Goal: Navigation & Orientation: Find specific page/section

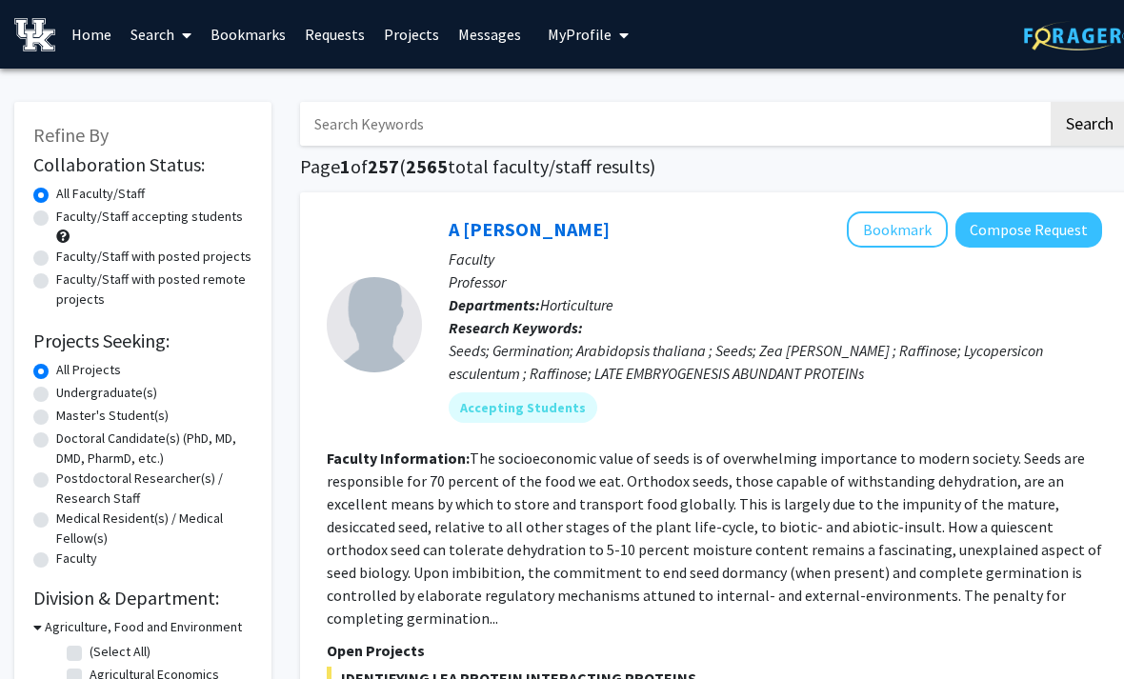
click at [484, 42] on link "Messages" at bounding box center [489, 34] width 82 height 67
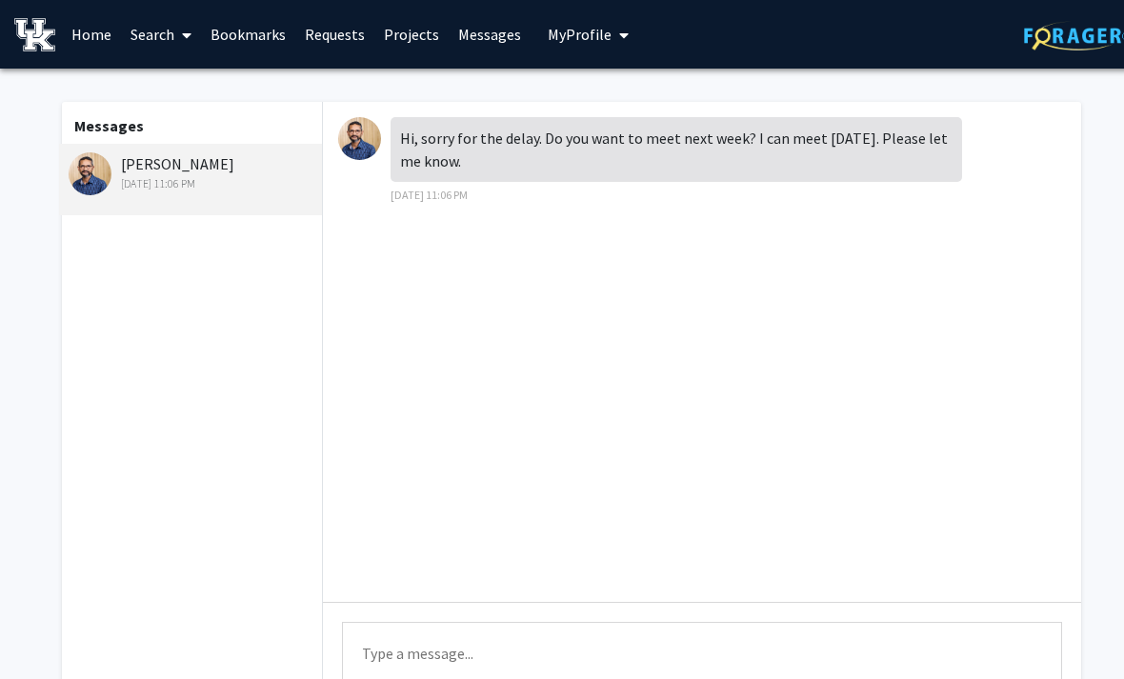
click at [415, 36] on link "Projects" at bounding box center [411, 34] width 74 height 67
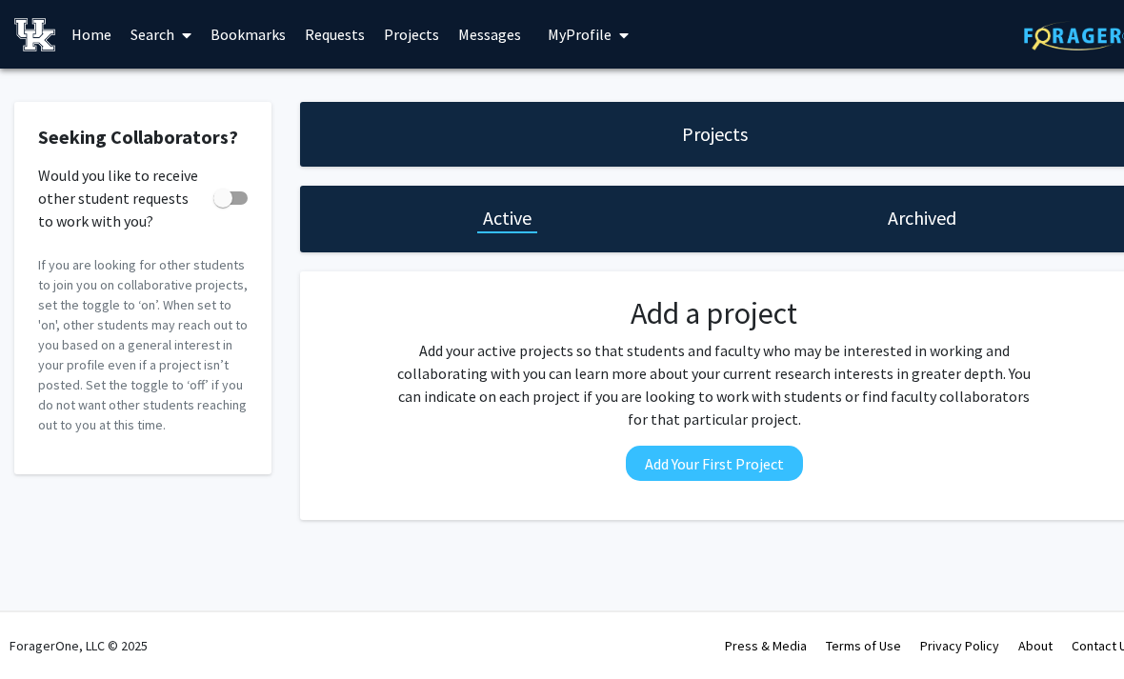
click at [325, 39] on link "Requests" at bounding box center [334, 34] width 79 height 67
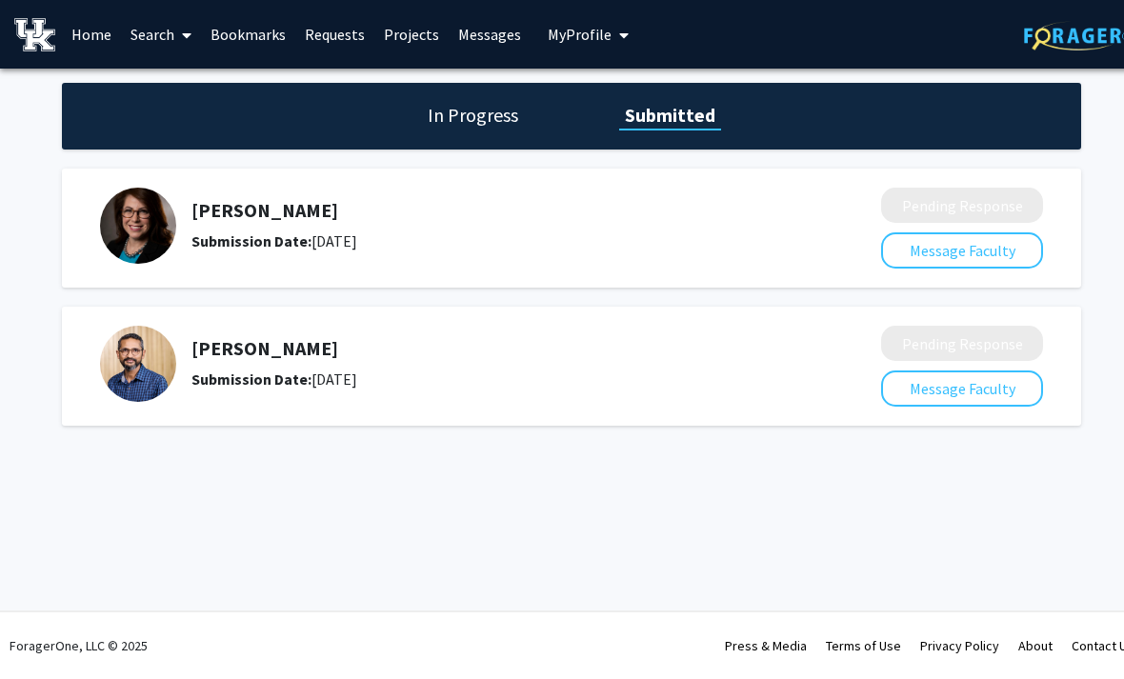
click at [91, 42] on link "Home" at bounding box center [91, 34] width 59 height 67
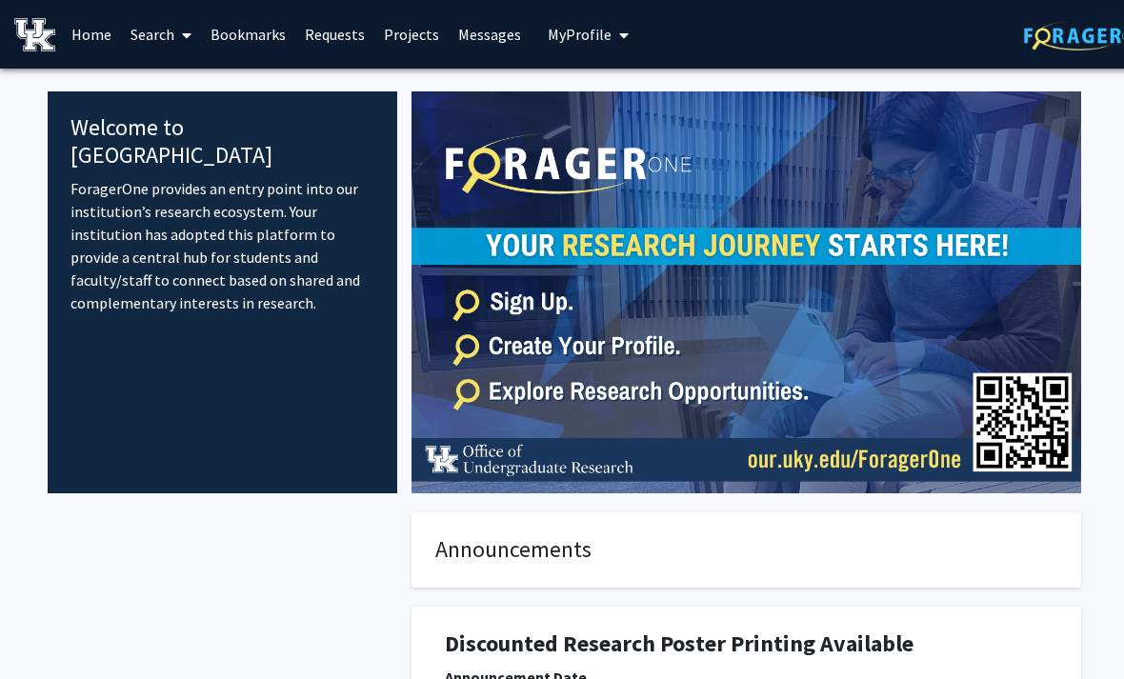
click at [231, 23] on link "Bookmarks" at bounding box center [248, 34] width 94 height 67
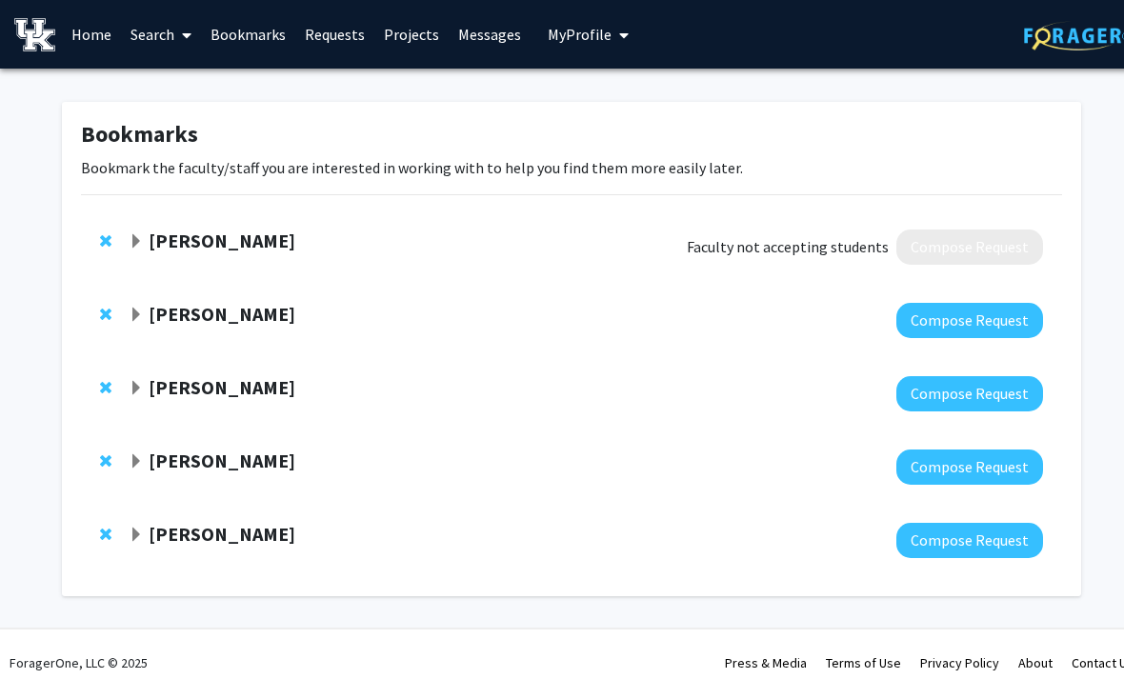
click at [172, 309] on strong "[PERSON_NAME]" at bounding box center [222, 314] width 147 height 24
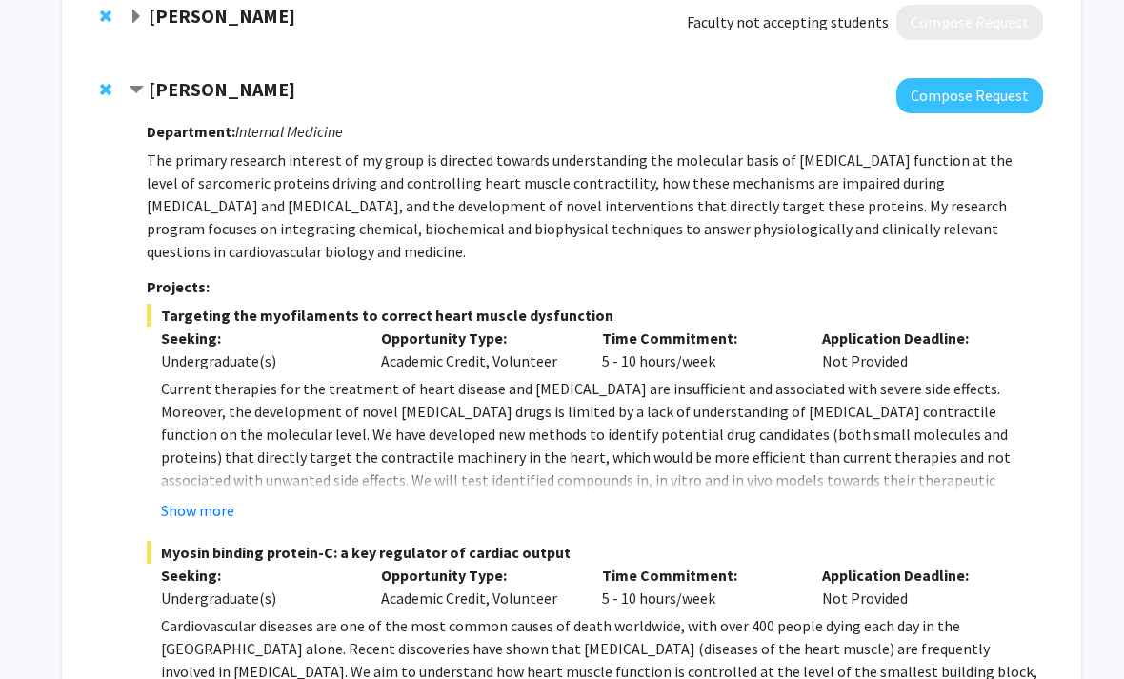
scroll to position [228, 0]
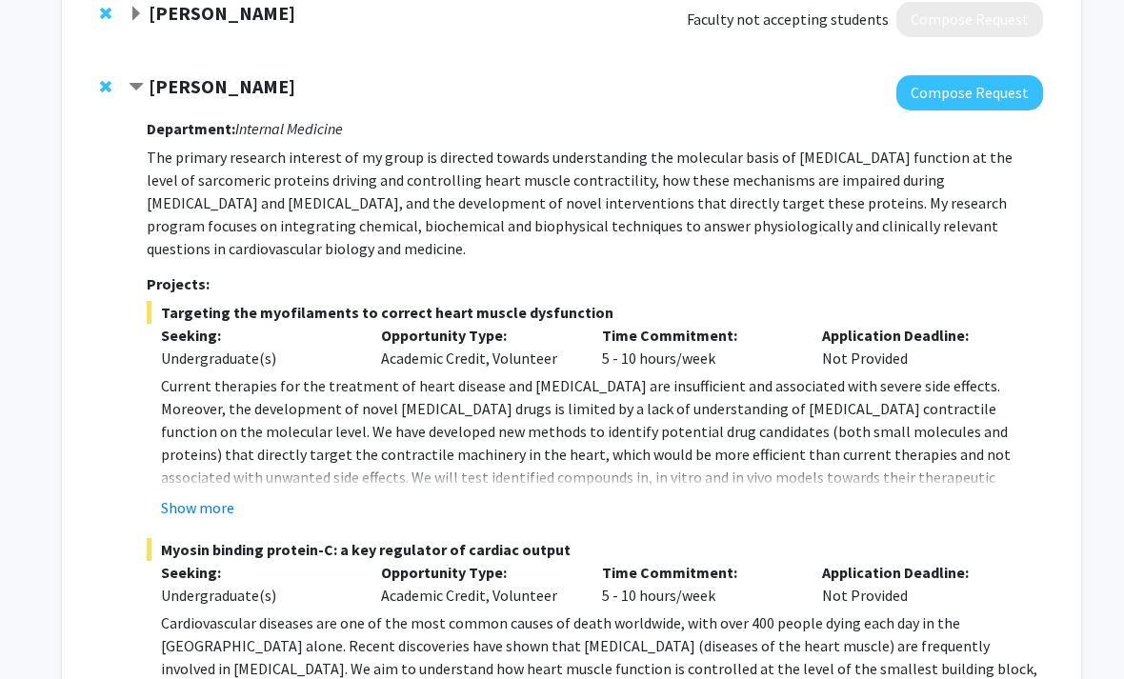
click at [204, 507] on button "Show more" at bounding box center [197, 507] width 73 height 23
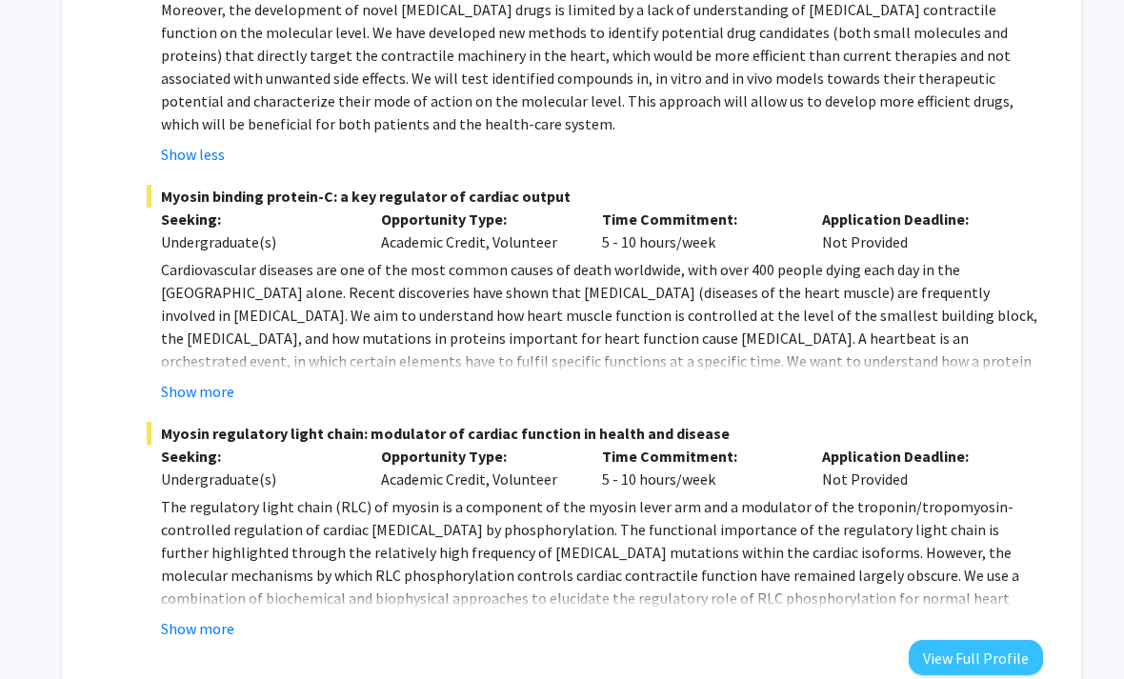
scroll to position [917, 0]
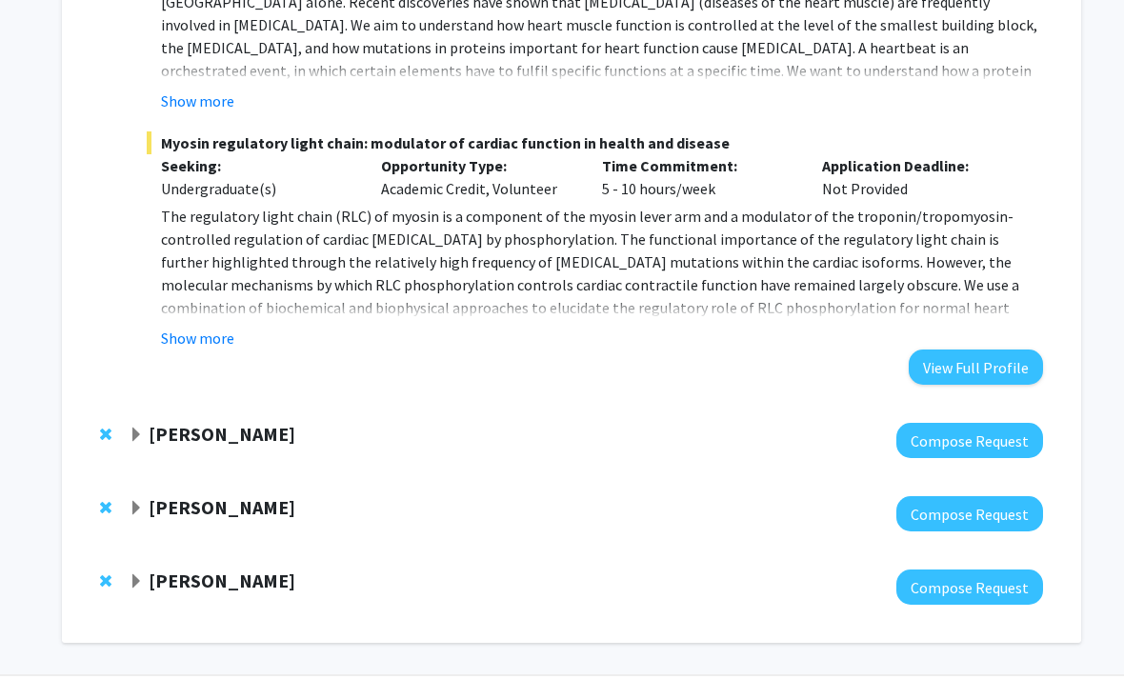
click at [100, 438] on div at bounding box center [109, 434] width 19 height 23
click at [188, 440] on strong "[PERSON_NAME]" at bounding box center [222, 434] width 147 height 24
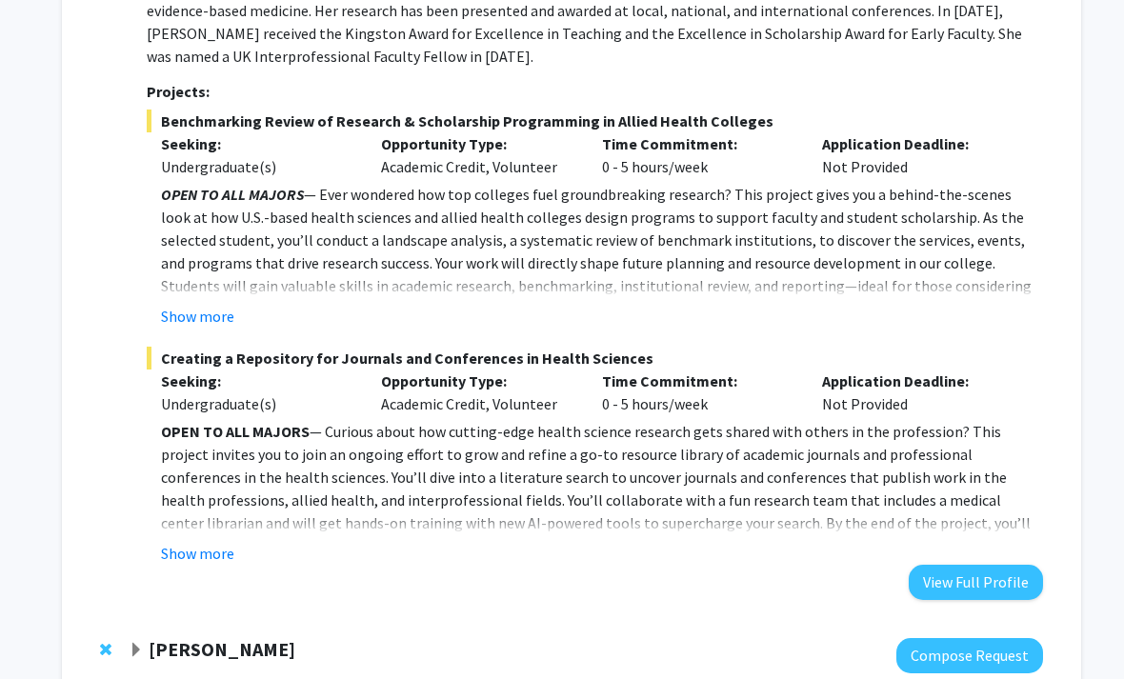
scroll to position [1941, 0]
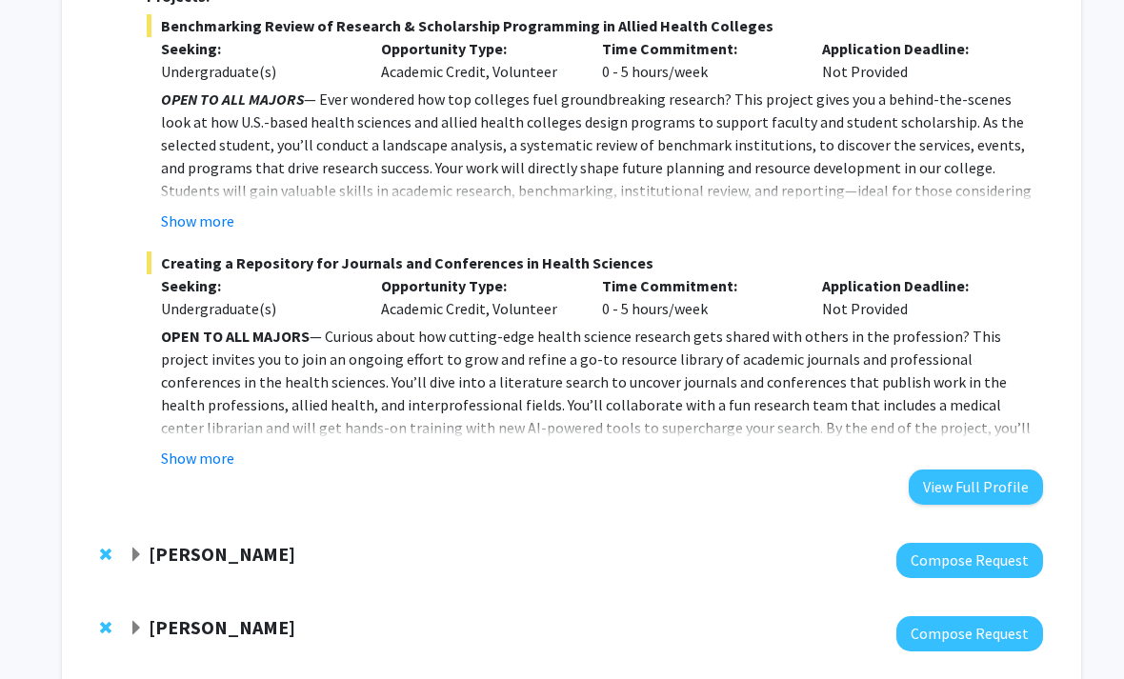
click at [193, 542] on strong "[PERSON_NAME]" at bounding box center [222, 554] width 147 height 24
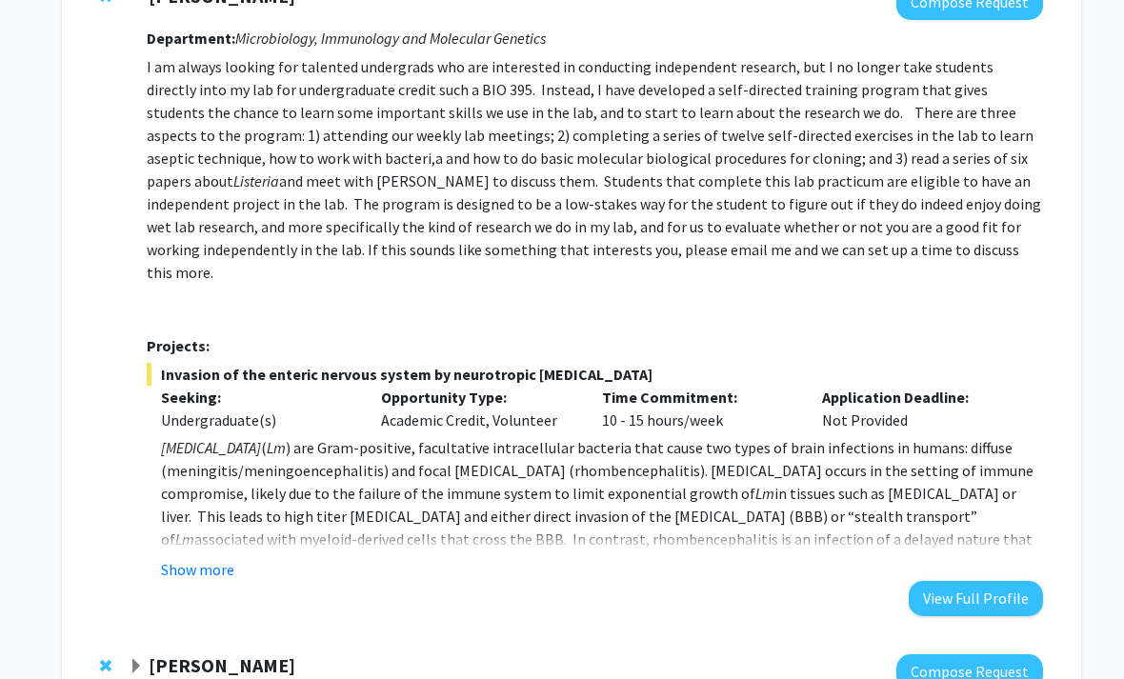
scroll to position [2514, 0]
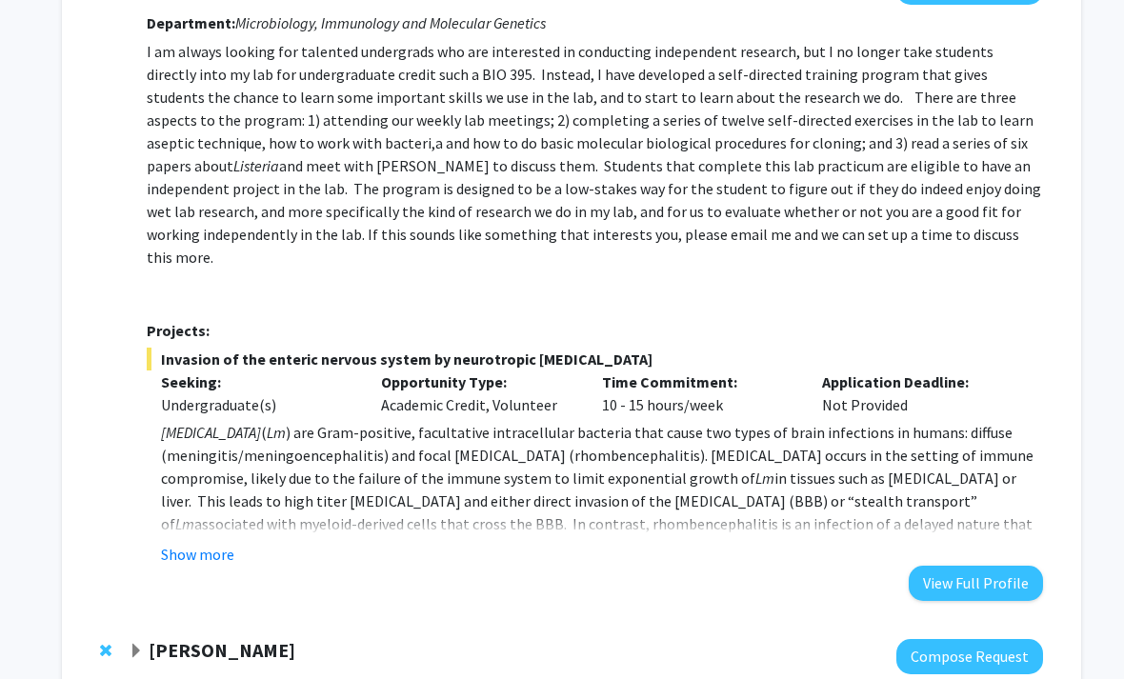
click at [239, 638] on strong "[PERSON_NAME]" at bounding box center [222, 650] width 147 height 24
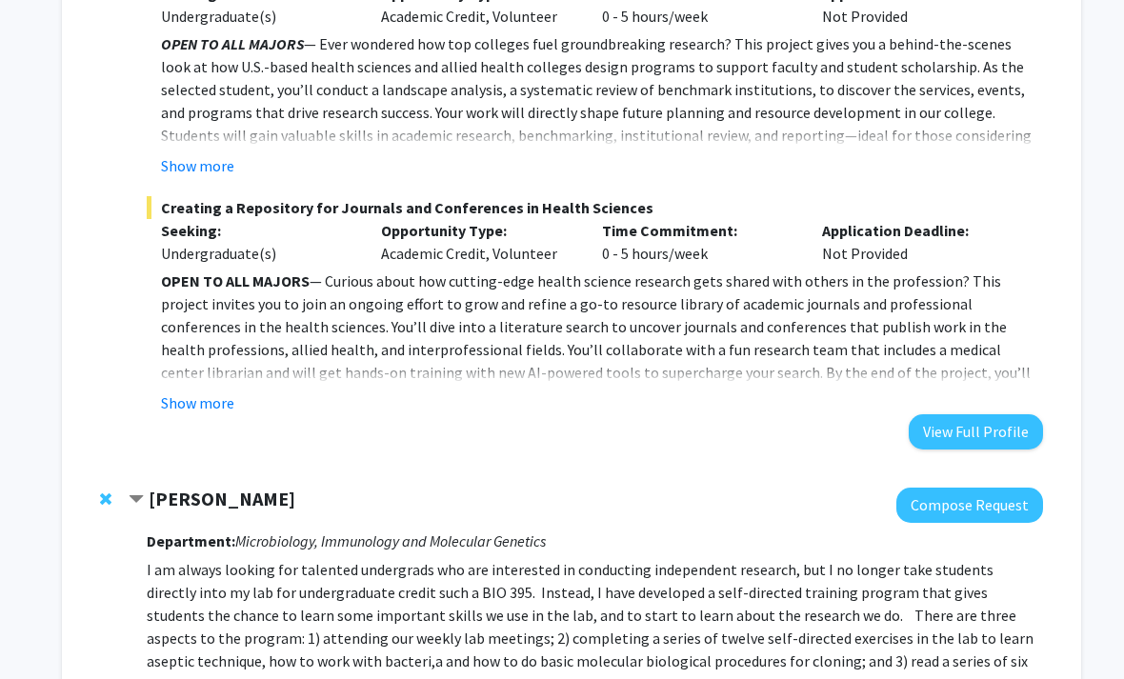
scroll to position [1959, 0]
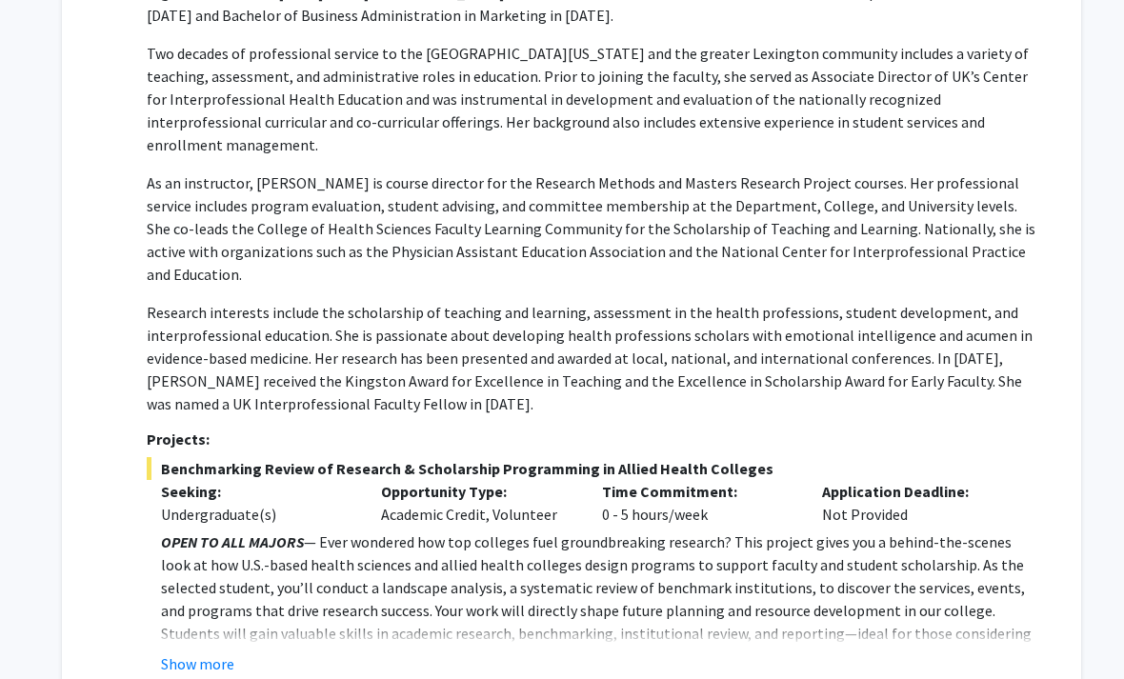
click at [127, 240] on div "[PERSON_NAME] Compose Request Department: Physician Assistant Studies [PERSON_N…" at bounding box center [571, 395] width 981 height 1143
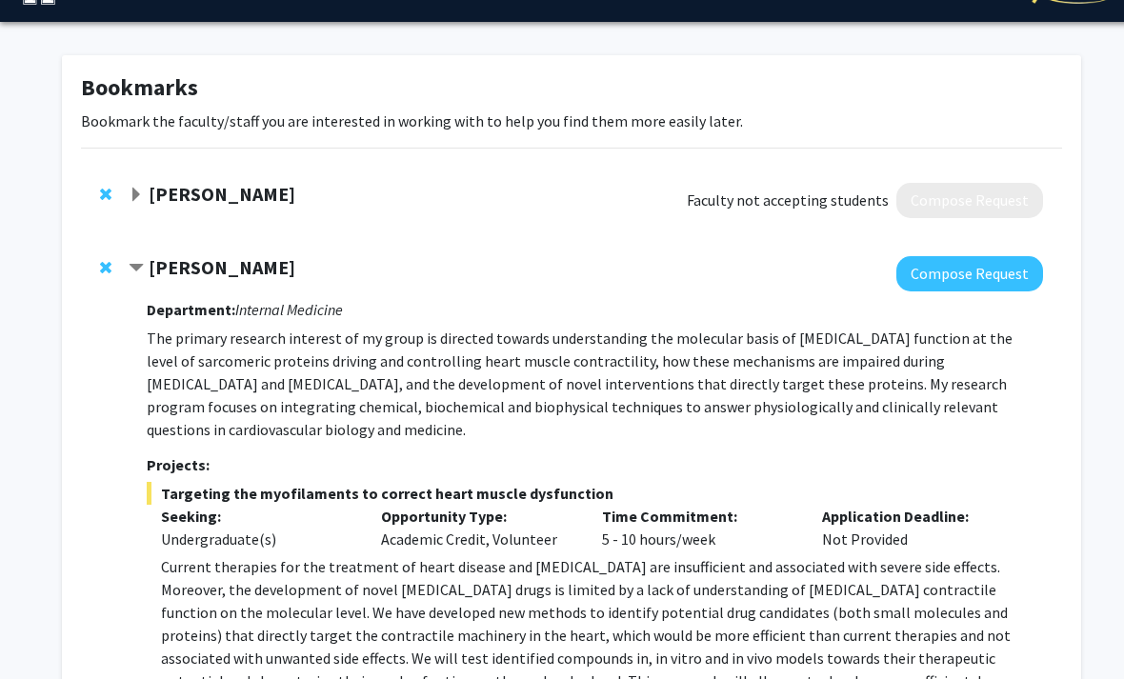
scroll to position [0, 0]
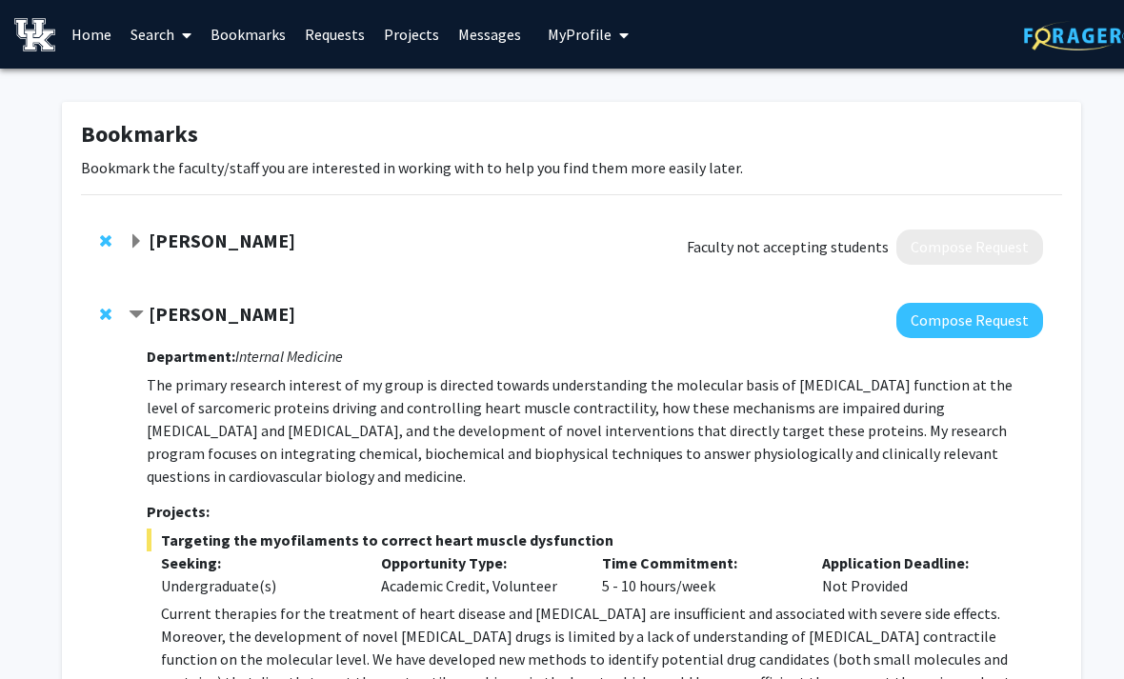
click at [161, 28] on link "Search" at bounding box center [161, 34] width 80 height 67
click at [185, 75] on span "Faculty/Staff" at bounding box center [191, 88] width 140 height 38
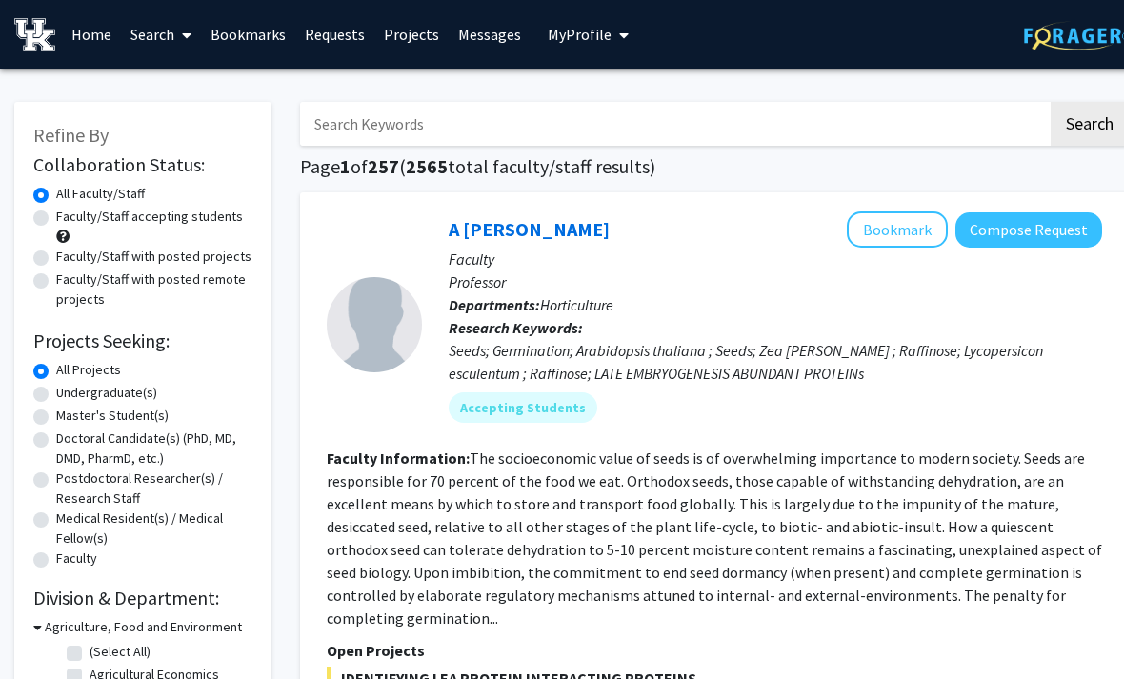
click at [145, 386] on label "Undergraduate(s)" at bounding box center [106, 393] width 101 height 20
click at [69, 386] on input "Undergraduate(s)" at bounding box center [62, 389] width 12 height 12
radio input "true"
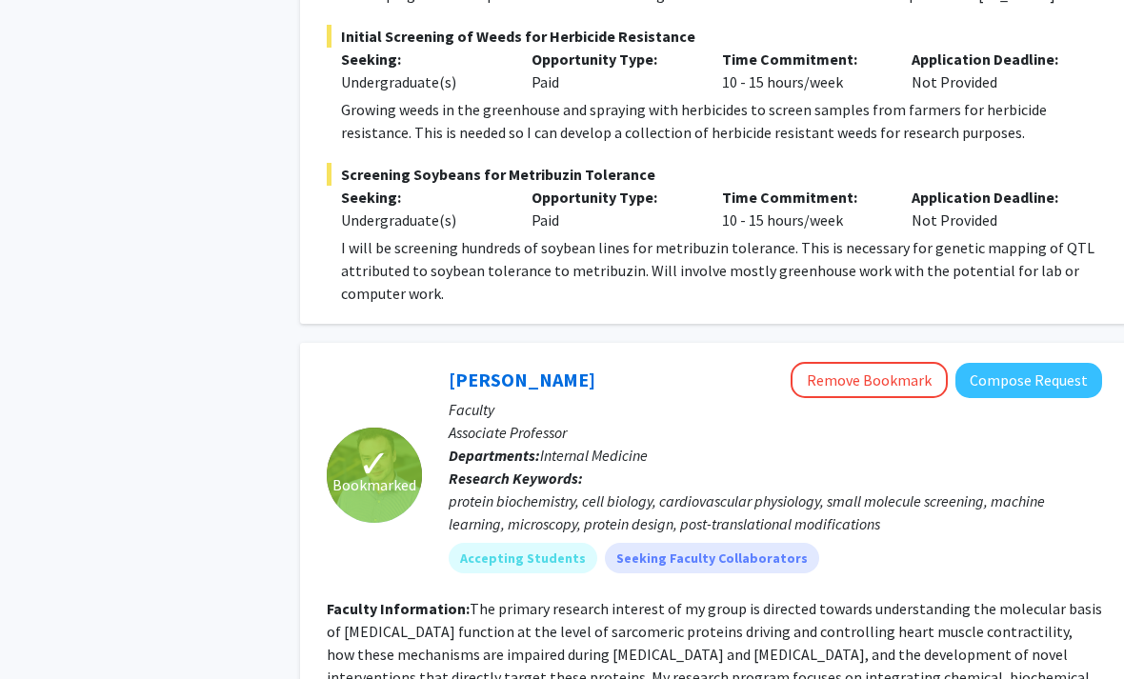
scroll to position [4828, 0]
